Goal: Transaction & Acquisition: Purchase product/service

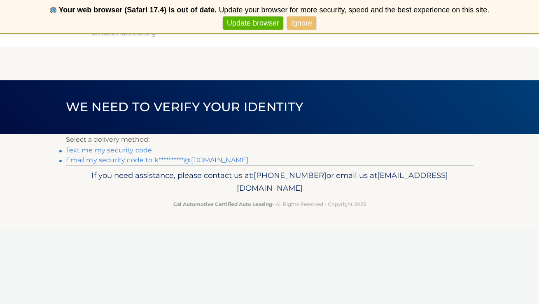
click at [149, 162] on link "**********" at bounding box center [157, 160] width 183 height 8
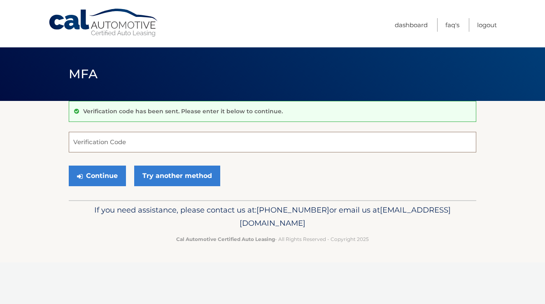
click at [151, 142] on input "Verification Code" at bounding box center [272, 142] width 407 height 21
type input "710120"
click at [115, 179] on button "Continue" at bounding box center [97, 175] width 57 height 21
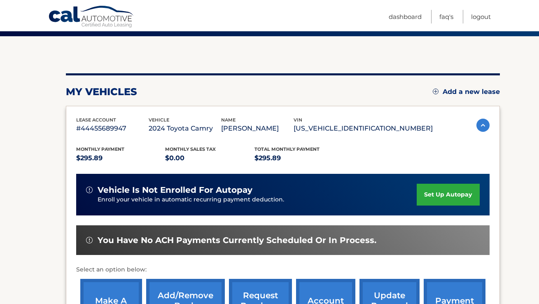
scroll to position [135, 0]
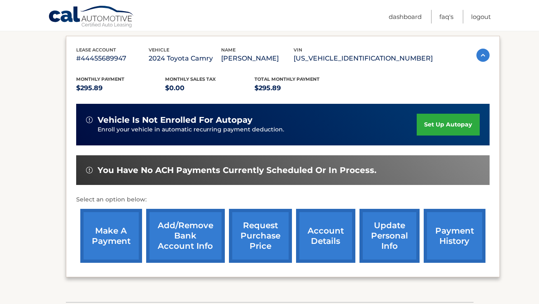
click at [119, 237] on link "make a payment" at bounding box center [111, 236] width 62 height 54
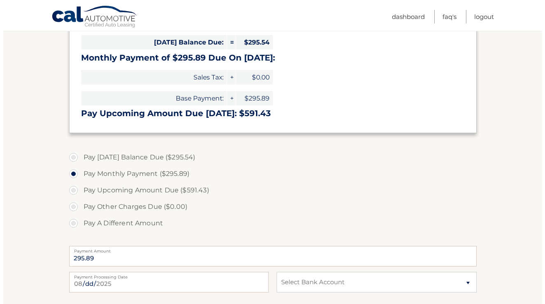
scroll to position [297, 0]
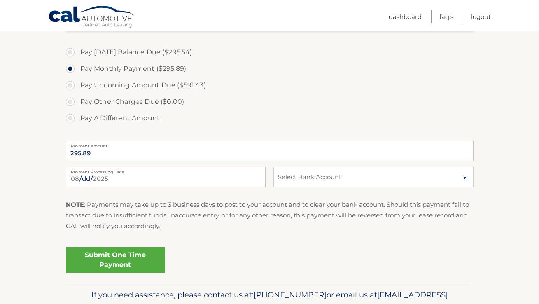
click at [288, 187] on div "2025-08-12 Payment Processing Date This payment is scheduled after your grace p…" at bounding box center [269, 182] width 407 height 30
select select "OGIyNTMxNjEtOWEzMi00OGRmLWE3YTUtMjNmZTE4NDgxYjZh"
click at [158, 265] on link "Submit One Time Payment" at bounding box center [115, 260] width 99 height 26
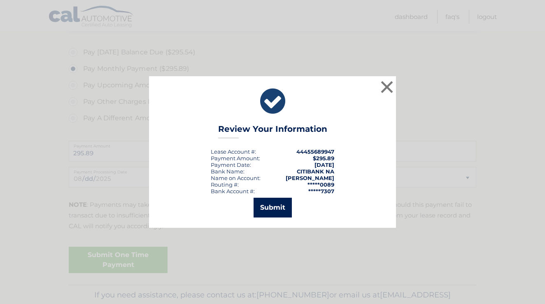
click at [260, 208] on button "Submit" at bounding box center [273, 208] width 38 height 20
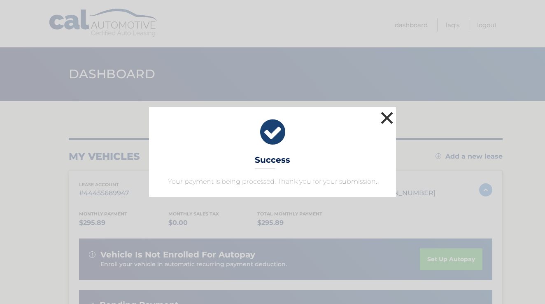
click at [387, 112] on button "×" at bounding box center [387, 117] width 16 height 16
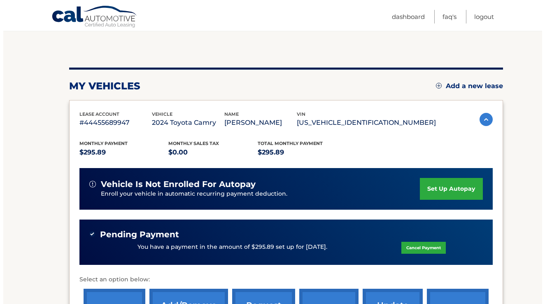
scroll to position [146, 0]
